Goal: Download file/media

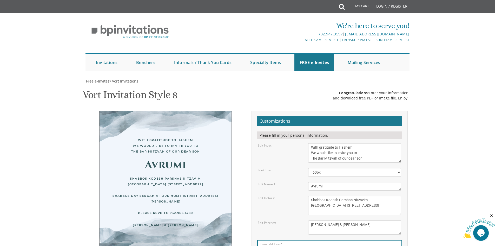
click at [310, 195] on textarea "[DATE][DATE] At our home [STREET_ADDRESS]" at bounding box center [354, 204] width 93 height 19
click at [353, 195] on textarea "[DATE][DATE] At our home [STREET_ADDRESS]" at bounding box center [354, 204] width 93 height 19
click at [321, 195] on textarea "[DATE][DATE] At our home [STREET_ADDRESS]" at bounding box center [354, 204] width 93 height 19
type textarea "Shabbos Kodesh Parshas Nitzavim [DATE] Night Seudah in [GEOGRAPHIC_DATA] [STREE…"
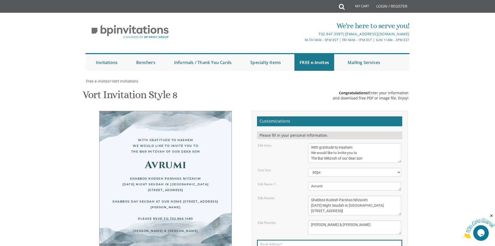
scroll to position [182, 0]
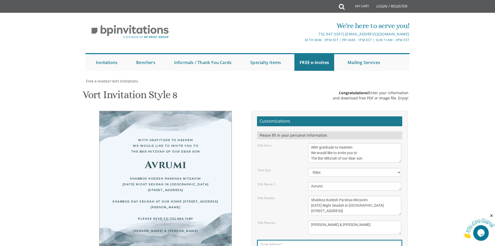
scroll to position [182, 0]
type input "[EMAIL_ADDRESS][DOMAIN_NAME]"
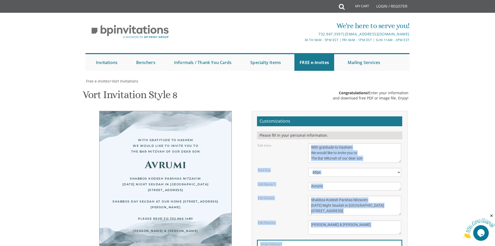
drag, startPoint x: 312, startPoint y: 126, endPoint x: 336, endPoint y: 216, distance: 93.2
click at [336, 216] on form "Customizations Please fill in your personal information. Edit Intro: With grati…" at bounding box center [329, 198] width 145 height 164
copy form "With gratitude to Hashem We would like to invite you to The vort of our dear ch…"
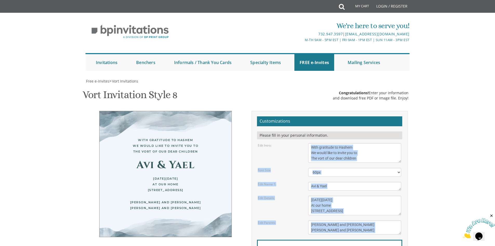
scroll to position [182, 0]
drag, startPoint x: 323, startPoint y: 141, endPoint x: 354, endPoint y: 258, distance: 120.4
click at [354, 245] on html "My Cart Total: View Cart Item(s) Submit My Cart Total: View Cart Item(s) Login …" at bounding box center [247, 123] width 495 height 246
click at [342, 149] on textarea "With gratitude to Hashem We would like to invite you to The vort of our dear ch…" at bounding box center [354, 152] width 93 height 19
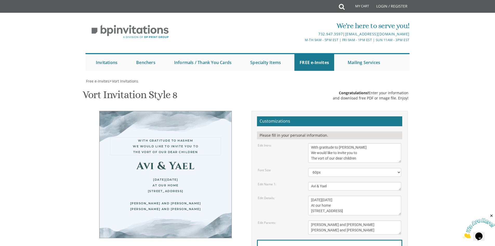
drag, startPoint x: 327, startPoint y: 162, endPoint x: 381, endPoint y: 158, distance: 54.2
click at [381, 158] on textarea "With gratitude to Hashem We would like to invite you to The vort of our dear ch…" at bounding box center [354, 152] width 93 height 19
drag, startPoint x: 380, startPoint y: 159, endPoint x: 279, endPoint y: 141, distance: 102.9
click at [279, 141] on form "Customizations Please fill in your personal information. Edit Intro: With grati…" at bounding box center [329, 198] width 145 height 164
paste textarea "With gratitude to Hashem We would like to invite you to The Bar Mitzvah of our …"
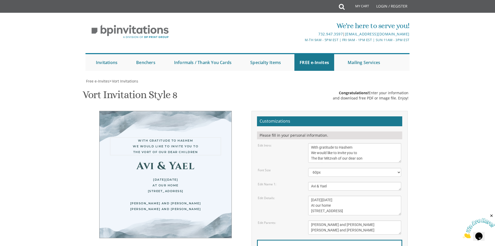
click at [373, 156] on textarea "With gratitude to Hashem We would like to invite you to The vort of our dear ch…" at bounding box center [354, 152] width 93 height 19
drag, startPoint x: 330, startPoint y: 156, endPoint x: 316, endPoint y: 158, distance: 14.5
click at [316, 158] on textarea "With gratitude to Hashem We would like to invite you to The vort of our dear ch…" at bounding box center [354, 152] width 93 height 19
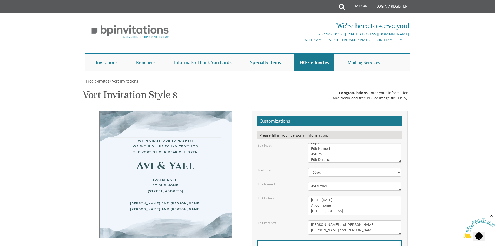
click at [334, 153] on textarea "With gratitude to Hashem We would like to invite you to The vort of our dear ch…" at bounding box center [354, 152] width 93 height 19
drag, startPoint x: 354, startPoint y: 157, endPoint x: 321, endPoint y: 163, distance: 33.7
click at [321, 163] on form "Customizations Please fill in your personal information. Edit Intro: With grati…" at bounding box center [329, 198] width 145 height 164
drag, startPoint x: 345, startPoint y: 159, endPoint x: 309, endPoint y: 158, distance: 35.3
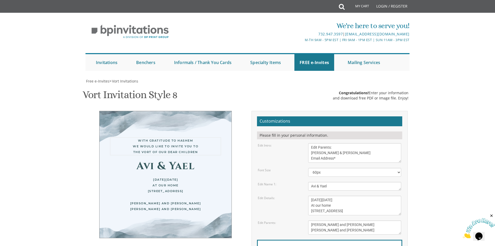
click at [309, 158] on textarea "With gratitude to Hashem We would like to invite you to The vort of our dear ch…" at bounding box center [354, 152] width 93 height 19
drag, startPoint x: 354, startPoint y: 153, endPoint x: 305, endPoint y: 154, distance: 48.9
click at [305, 154] on div "With gratitude to Hashem We would like to invite you to The vort of our dear ch…" at bounding box center [354, 152] width 101 height 19
type textarea "With gratitude to Hashem We would like to invite you to The Bar Mitzvah of our …"
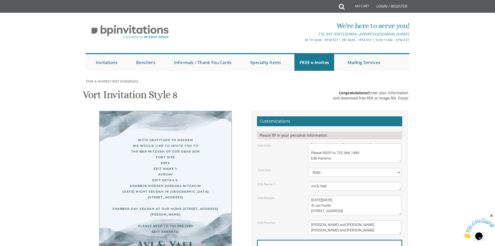
drag, startPoint x: 352, startPoint y: 125, endPoint x: 288, endPoint y: 110, distance: 65.1
click at [288, 116] on form "Customizations Please fill in your personal information. Edit Intro: With grati…" at bounding box center [329, 198] width 145 height 164
paste textarea "Menachem & Faige"
type textarea "[PERSON_NAME] & [PERSON_NAME]"
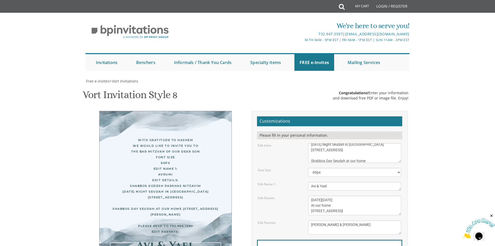
drag, startPoint x: 330, startPoint y: 160, endPoint x: 294, endPoint y: 163, distance: 36.5
click at [294, 182] on div "Edit Name 1: Avi & Yael" at bounding box center [329, 186] width 151 height 9
click at [341, 143] on textarea "With gratitude to Hashem We would like to invite you to The vort of our dear ch…" at bounding box center [354, 152] width 93 height 19
drag, startPoint x: 311, startPoint y: 122, endPoint x: 334, endPoint y: 130, distance: 24.1
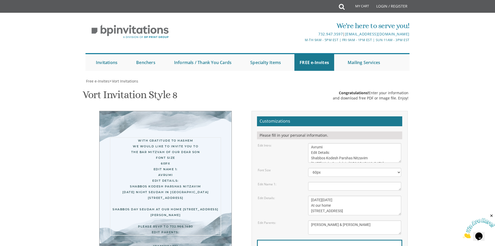
click at [334, 143] on textarea "With gratitude to Hashem We would like to invite you to The vort of our dear ch…" at bounding box center [354, 152] width 93 height 19
type textarea "With gratitude to Hashem We would like to invite you to The Bar Mitzvah of our …"
click at [331, 182] on textarea "Avi & Yael" at bounding box center [354, 186] width 93 height 9
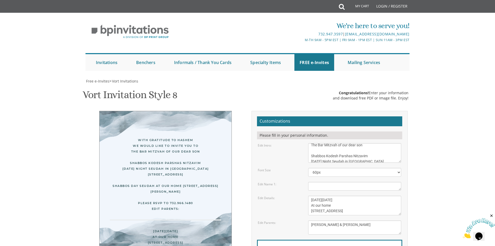
type textarea "a"
type textarea "Avrumi"
click at [328, 143] on textarea "With gratitude to Hashem We would like to invite you to The vort of our dear ch…" at bounding box center [354, 152] width 93 height 19
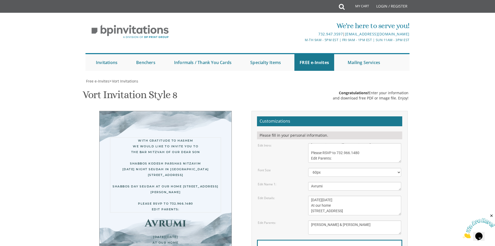
click at [343, 143] on textarea "With gratitude to Hashem We would like to invite you to The vort of our dear ch…" at bounding box center [354, 152] width 93 height 19
type textarea "Shabbos Kodesh Parshas Nitzavim Friday Night Seudah in Estreia Hall 978 River A…"
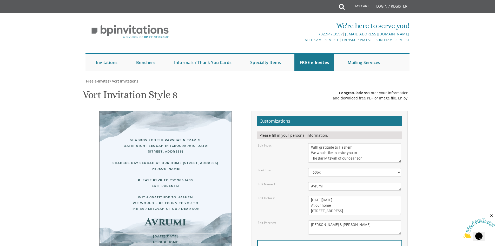
drag, startPoint x: 340, startPoint y: 175, endPoint x: 349, endPoint y: 195, distance: 22.0
click at [349, 195] on form "Customizations Please fill in your personal information. Edit Intro: With grati…" at bounding box center [329, 198] width 145 height 164
type textarea "T"
paste textarea "Shabbos Kodesh Parshas Nitzavim Friday Night Seudah in Estreia Hall 978 River A…"
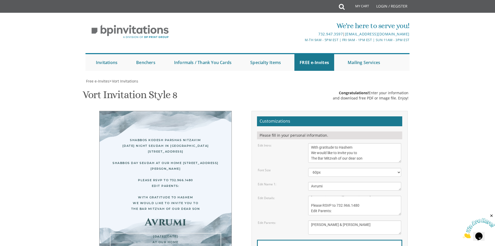
drag, startPoint x: 343, startPoint y: 180, endPoint x: 312, endPoint y: 181, distance: 31.5
click at [312, 195] on textarea "[DATE][DATE] At our home [STREET_ADDRESS]" at bounding box center [354, 204] width 93 height 19
click at [347, 195] on textarea "[DATE][DATE] At our home [STREET_ADDRESS]" at bounding box center [354, 204] width 93 height 19
type textarea "Shabbos Kodesh Parshas Nitzavim [DATE] Night Seudah in [GEOGRAPHIC_DATA] [STREE…"
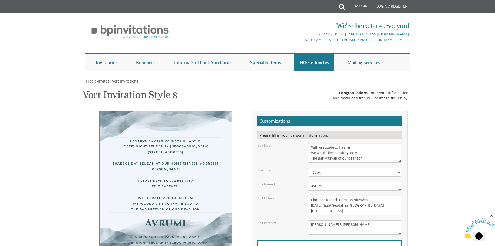
click at [325, 158] on textarea "With gratitude to Hashem We would like to invite you to The vort of our dear ch…" at bounding box center [354, 152] width 93 height 19
drag, startPoint x: 351, startPoint y: 143, endPoint x: 306, endPoint y: 123, distance: 49.8
click at [306, 122] on form "Customizations Please fill in your personal information. Edit Intro: With grati…" at bounding box center [329, 198] width 145 height 164
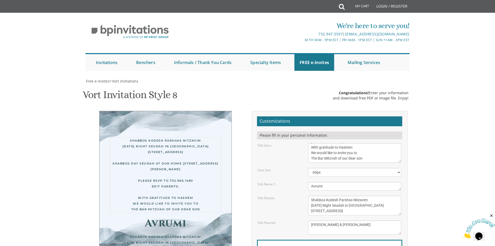
click at [360, 152] on textarea "With gratitude to Hashem We would like to invite you to The vort of our dear ch…" at bounding box center [354, 152] width 93 height 19
click at [293, 142] on form "Customizations Please fill in your personal information. Edit Intro: With grati…" at bounding box center [329, 198] width 145 height 164
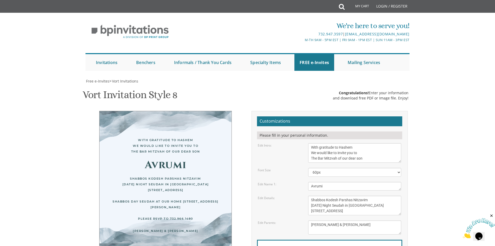
click at [329, 195] on textarea "[DATE][DATE] At our home [STREET_ADDRESS]" at bounding box center [354, 204] width 93 height 19
click at [330, 195] on textarea "[DATE][DATE] At our home [STREET_ADDRESS]" at bounding box center [354, 204] width 93 height 19
drag, startPoint x: 0, startPoint y: 136, endPoint x: 4, endPoint y: 134, distance: 4.5
click at [2, 135] on body "My Cart Total: View Cart Item(s) Submit My Cart Total: View Cart Item(s) Login …" at bounding box center [247, 213] width 495 height 427
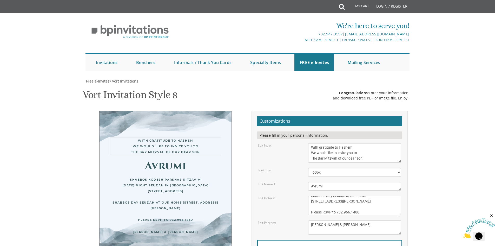
click at [361, 143] on textarea "With gratitude to Hashem We would like to invite you to The vort of our dear ch…" at bounding box center [354, 152] width 93 height 19
drag, startPoint x: 383, startPoint y: 96, endPoint x: 353, endPoint y: 96, distance: 30.1
click at [353, 143] on textarea "With gratitude to Hashem We would like to invite you to The vort of our dear ch…" at bounding box center [354, 152] width 93 height 19
type textarea "With gratitude to Hashem We would like to invite you to The Bar Mitzvah of our …"
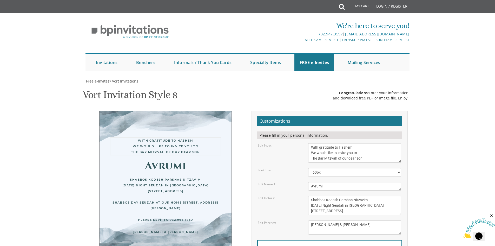
click at [366, 195] on textarea "[DATE][DATE] At our home [STREET_ADDRESS]" at bounding box center [354, 204] width 93 height 19
click at [390, 195] on textarea "[DATE][DATE] At our home [STREET_ADDRESS]" at bounding box center [354, 204] width 93 height 19
click at [333, 195] on textarea "[DATE][DATE] At our home [STREET_ADDRESS]" at bounding box center [354, 204] width 93 height 19
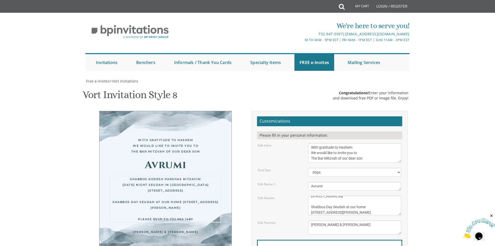
click at [338, 195] on textarea "[DATE][DATE] At our home [STREET_ADDRESS]" at bounding box center [354, 204] width 93 height 19
drag, startPoint x: 360, startPoint y: 128, endPoint x: 349, endPoint y: 130, distance: 10.4
click at [349, 195] on textarea "[DATE][DATE] At our home [STREET_ADDRESS]" at bounding box center [354, 204] width 93 height 19
click at [388, 195] on textarea "[DATE][DATE] At our home [STREET_ADDRESS]" at bounding box center [354, 204] width 93 height 19
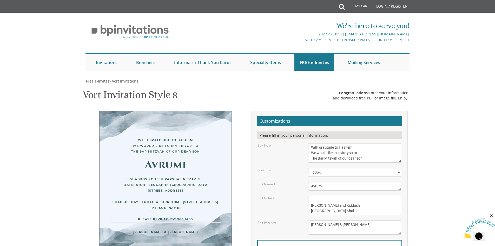
drag, startPoint x: 332, startPoint y: 135, endPoint x: 318, endPoint y: 121, distance: 19.5
click at [318, 195] on textarea "[DATE][DATE] At our home [STREET_ADDRESS]" at bounding box center [354, 204] width 93 height 19
click at [329, 195] on textarea "[DATE][DATE] At our home [STREET_ADDRESS]" at bounding box center [354, 204] width 93 height 19
click at [332, 195] on textarea "[DATE][DATE] At our home [STREET_ADDRESS]" at bounding box center [354, 204] width 93 height 19
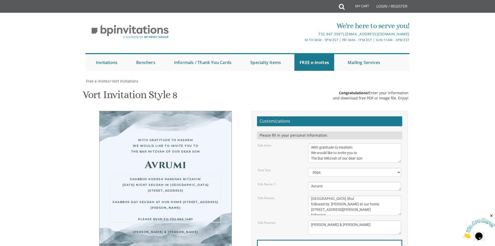
click at [338, 195] on textarea "[DATE][DATE] At our home [STREET_ADDRESS]" at bounding box center [354, 204] width 93 height 19
drag, startPoint x: 338, startPoint y: 128, endPoint x: 313, endPoint y: 127, distance: 25.5
click at [313, 195] on textarea "[DATE][DATE] At our home [STREET_ADDRESS]" at bounding box center [354, 204] width 93 height 19
click at [363, 195] on textarea "[DATE][DATE] At our home [STREET_ADDRESS]" at bounding box center [354, 204] width 93 height 19
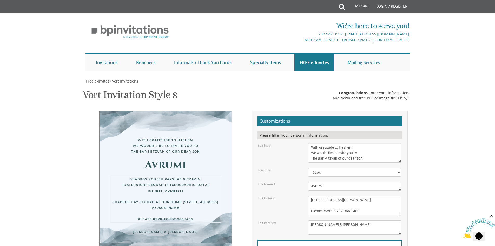
click at [354, 195] on textarea "[DATE][DATE] At our home [STREET_ADDRESS]" at bounding box center [354, 204] width 93 height 19
click at [352, 220] on textarea "[PERSON_NAME] and [PERSON_NAME] [PERSON_NAME] and [PERSON_NAME]" at bounding box center [354, 227] width 93 height 14
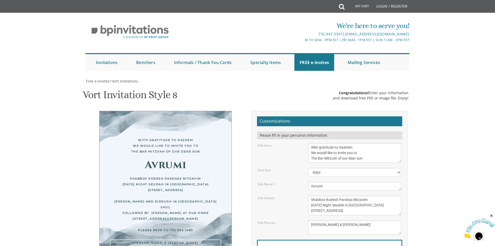
scroll to position [0, 0]
click at [330, 195] on textarea "[DATE][DATE] At our home [STREET_ADDRESS]" at bounding box center [354, 204] width 93 height 19
click at [360, 195] on textarea "[DATE][DATE] At our home [STREET_ADDRESS]" at bounding box center [354, 204] width 93 height 19
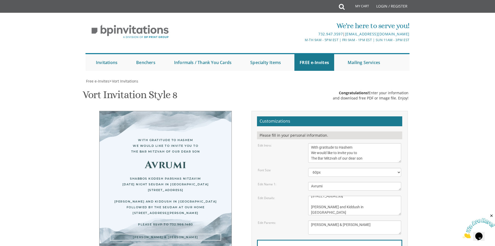
click at [370, 220] on textarea "[PERSON_NAME] and [PERSON_NAME] [PERSON_NAME] and [PERSON_NAME]" at bounding box center [354, 227] width 93 height 14
click at [371, 195] on textarea "[DATE][DATE] At our home [STREET_ADDRESS]" at bounding box center [354, 204] width 93 height 19
type textarea "Shabbos Kodesh Parshas Nitzavim Friday Night Seudah in Estreia Hall 978 River A…"
click at [376, 220] on textarea "[PERSON_NAME] and [PERSON_NAME] [PERSON_NAME] and [PERSON_NAME]" at bounding box center [354, 227] width 93 height 14
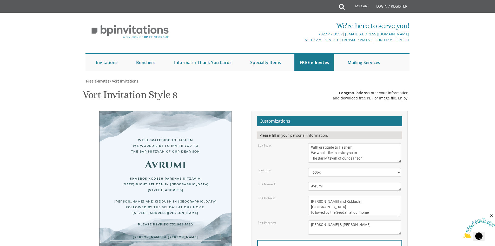
click at [284, 239] on div "Email Address*" at bounding box center [329, 249] width 145 height 21
click at [284, 245] on label "Email Address*" at bounding box center [273, 248] width 27 height 5
type input "[EMAIL_ADDRESS][DOMAIN_NAME]"
